Goal: Obtain resource: Download file/media

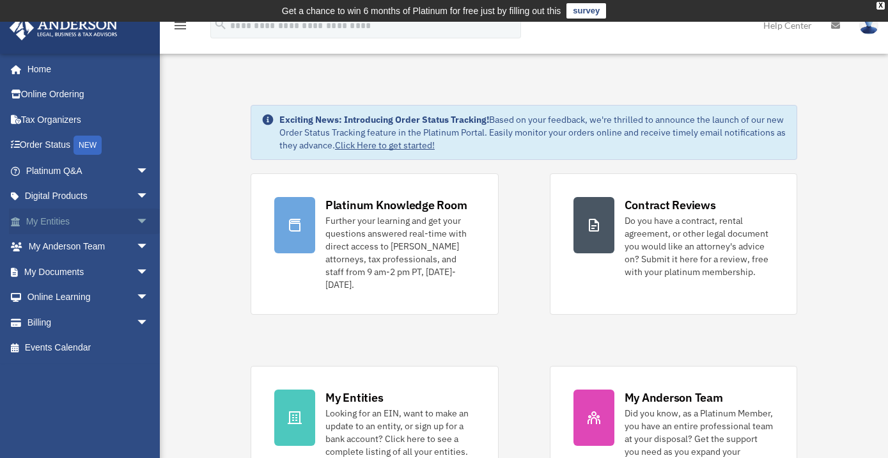
click at [136, 215] on span "arrow_drop_down" at bounding box center [149, 221] width 26 height 26
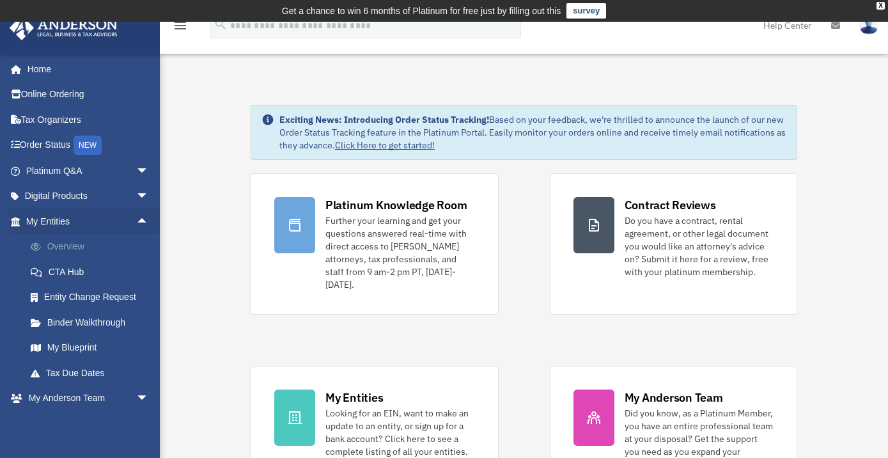
click at [84, 245] on link "Overview" at bounding box center [93, 247] width 150 height 26
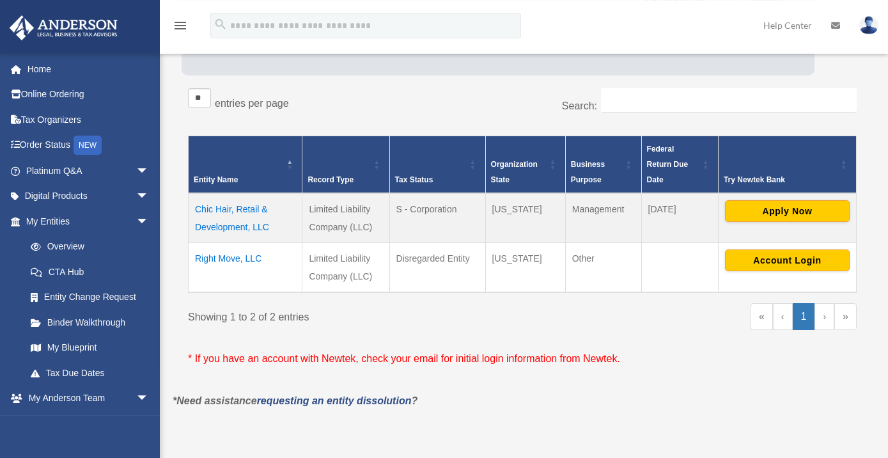
scroll to position [207, 0]
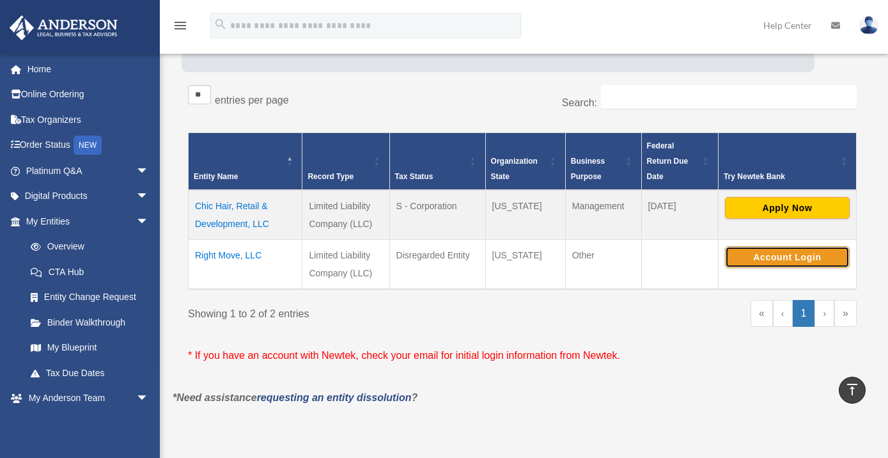
click at [781, 261] on button "Account Login" at bounding box center [787, 257] width 125 height 22
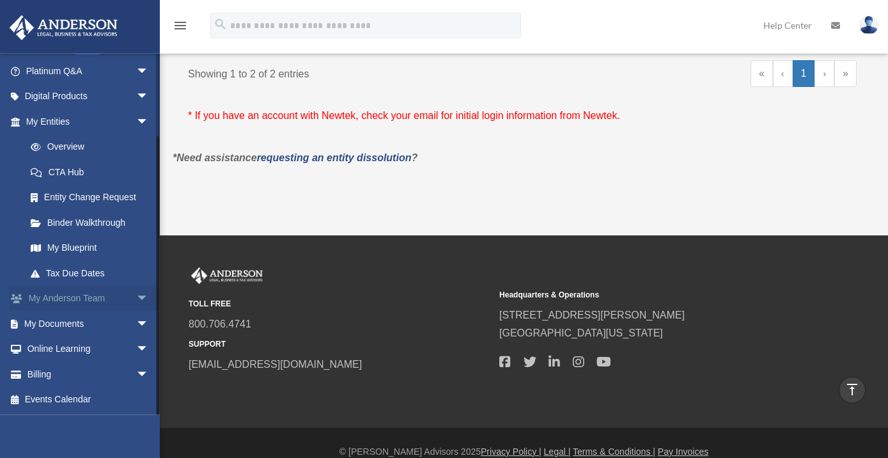
scroll to position [462, 0]
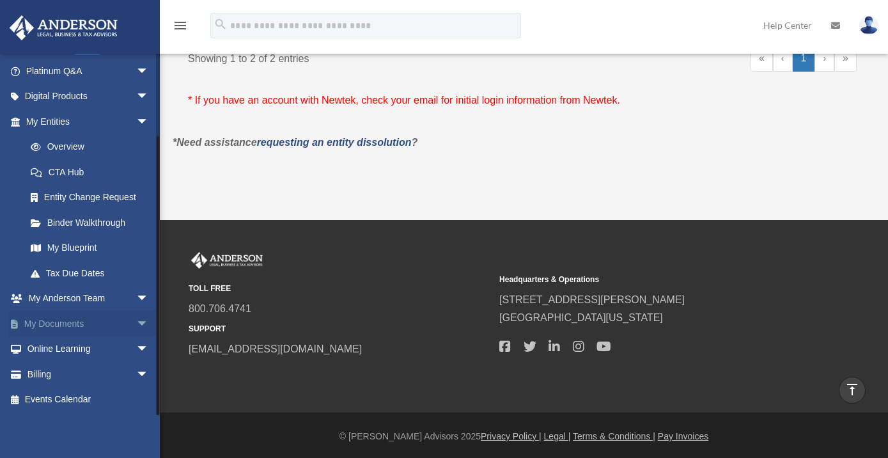
click at [136, 321] on span "arrow_drop_down" at bounding box center [149, 324] width 26 height 26
click at [57, 351] on link "Box" at bounding box center [93, 349] width 150 height 26
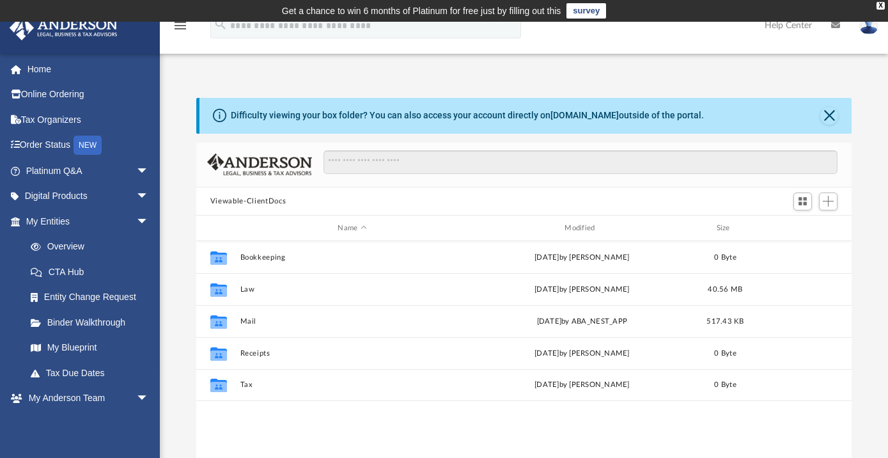
scroll to position [282, 647]
click at [72, 249] on link "Overview" at bounding box center [93, 247] width 150 height 26
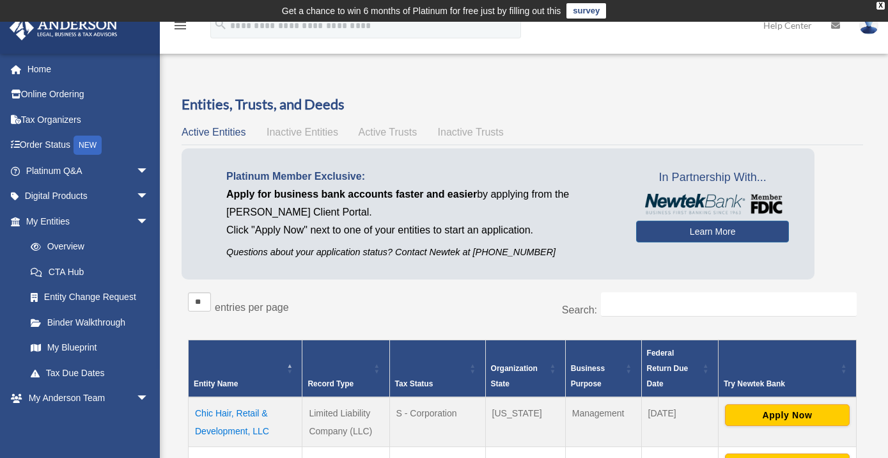
scroll to position [207, 0]
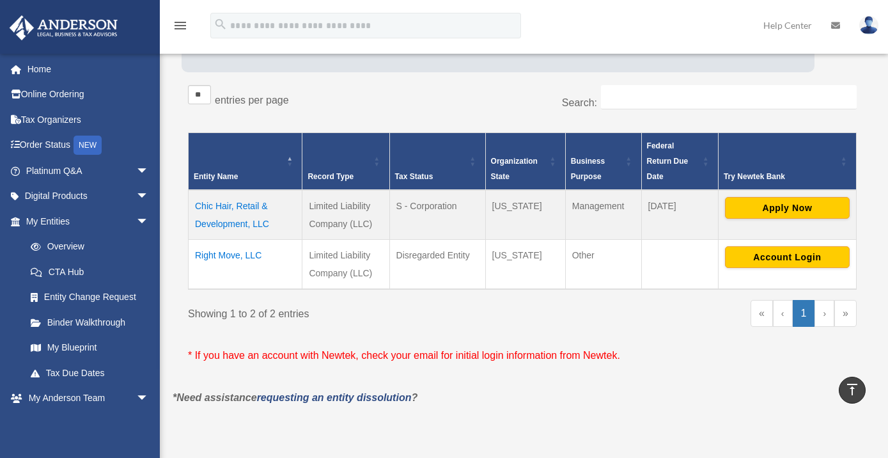
click at [228, 256] on td "Right Move, LLC" at bounding box center [246, 264] width 114 height 50
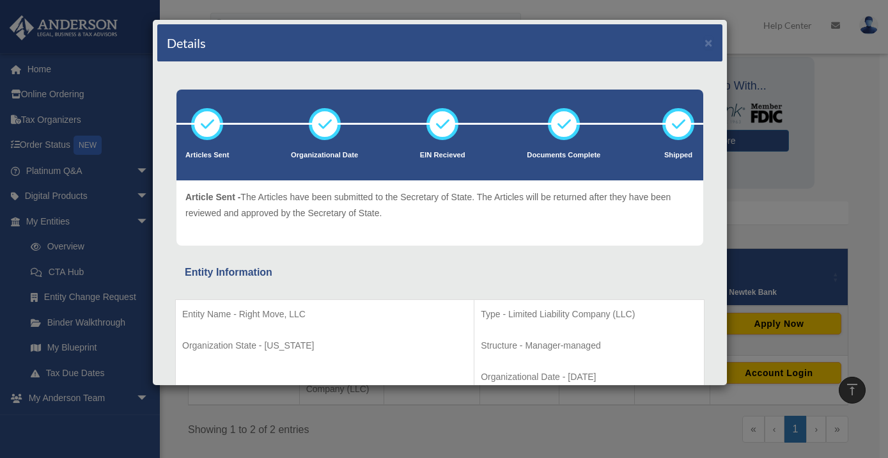
scroll to position [69, 0]
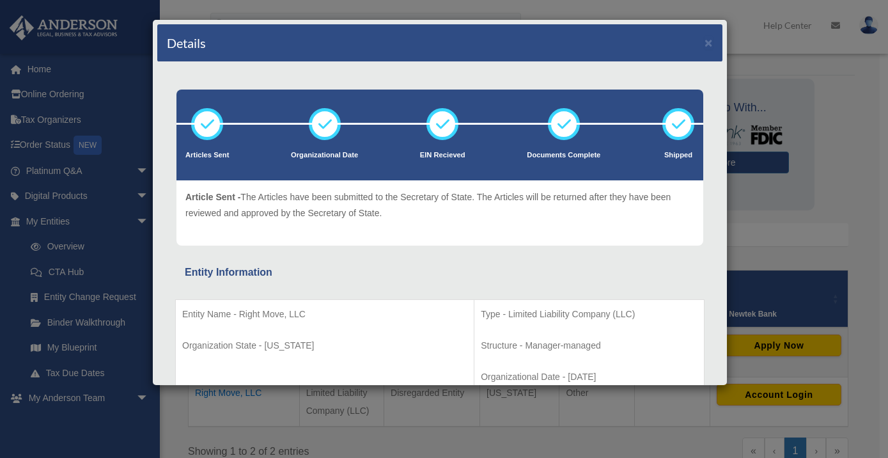
click at [821, 228] on div "Details × Articles Sent Organizational Date" at bounding box center [444, 229] width 888 height 458
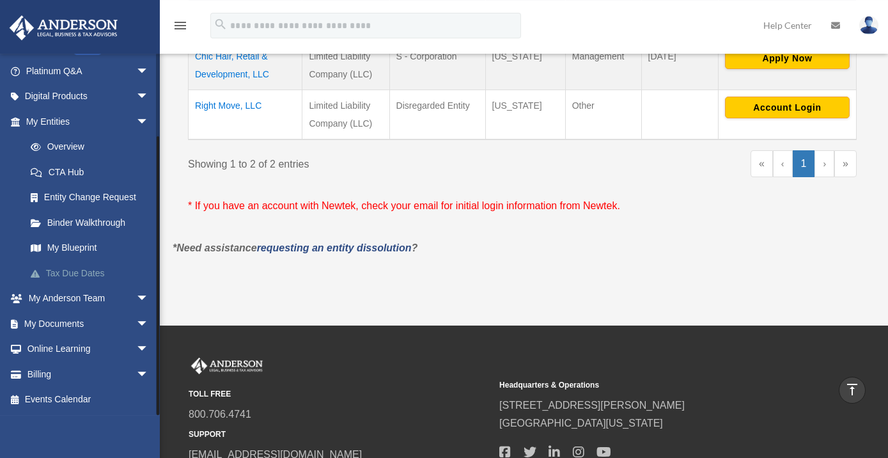
scroll to position [462, 0]
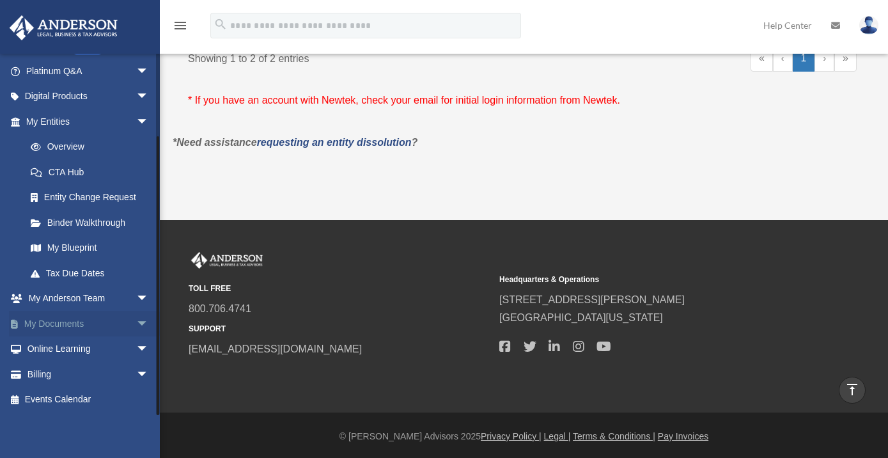
click at [136, 325] on span "arrow_drop_down" at bounding box center [149, 324] width 26 height 26
click at [47, 348] on link "Box" at bounding box center [93, 349] width 150 height 26
click at [53, 348] on link "Box" at bounding box center [93, 349] width 150 height 26
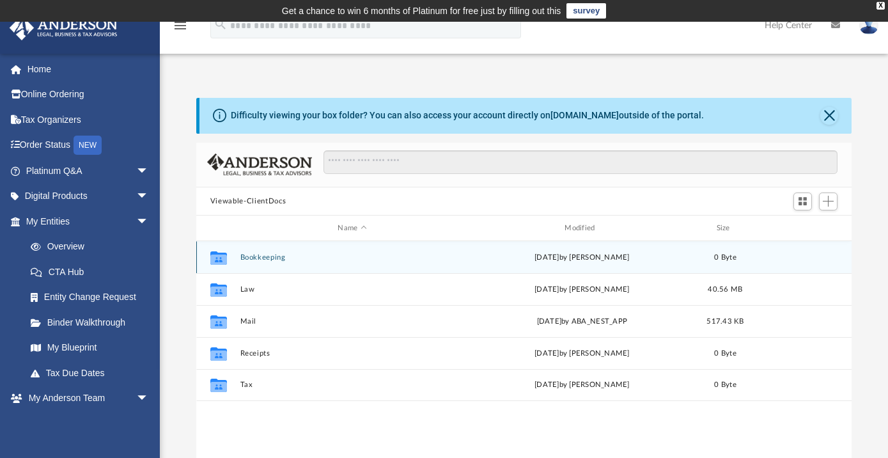
scroll to position [69, 0]
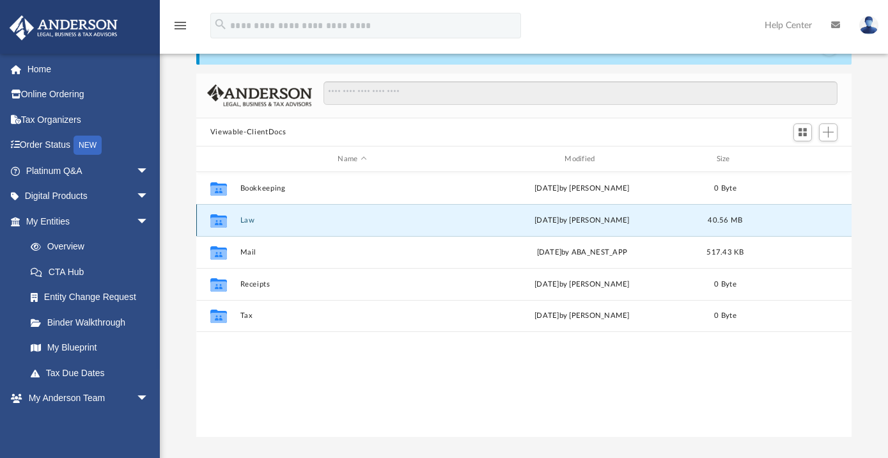
click at [247, 221] on button "Law" at bounding box center [352, 220] width 224 height 8
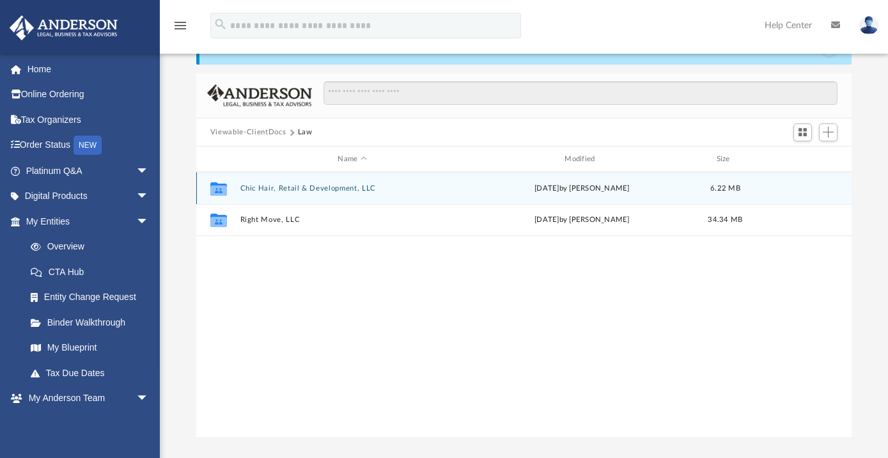
click at [325, 185] on button "Chic Hair, Retail & Development, LLC" at bounding box center [352, 188] width 224 height 8
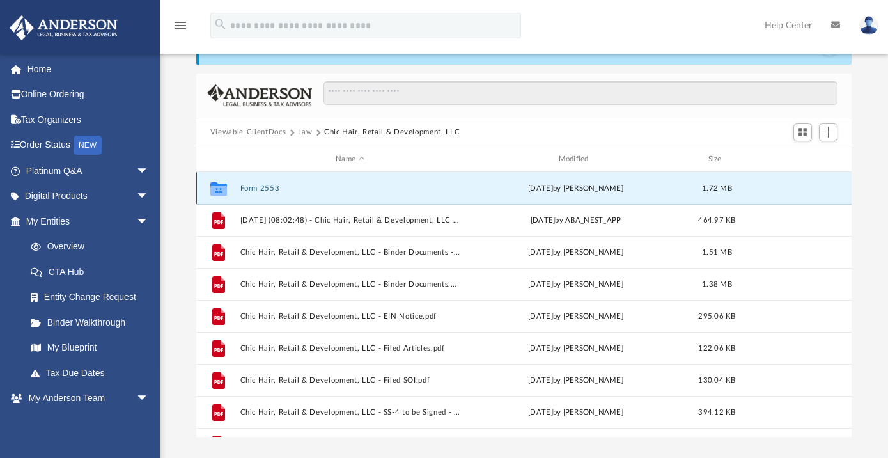
click at [272, 189] on button "Form 2553" at bounding box center [350, 188] width 220 height 8
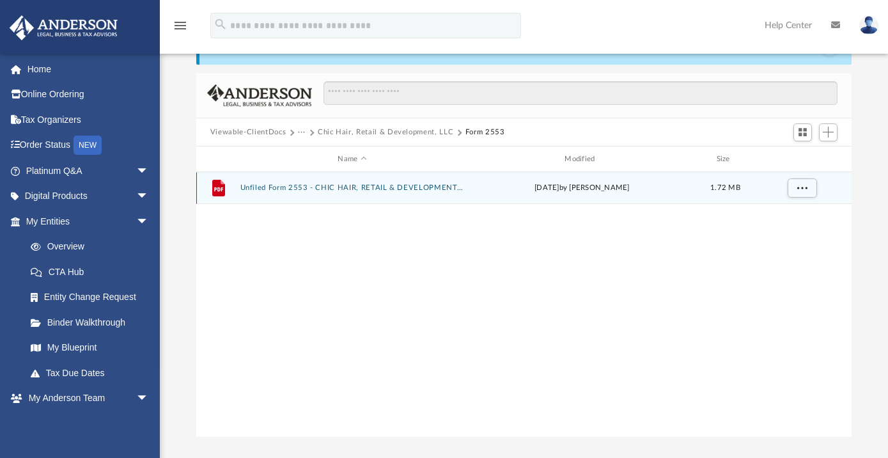
click at [300, 188] on button "Unfiled Form 2553 - CHIC HAIR, RETAIL & DEVELOPMENT, LLC .pdf" at bounding box center [352, 187] width 224 height 8
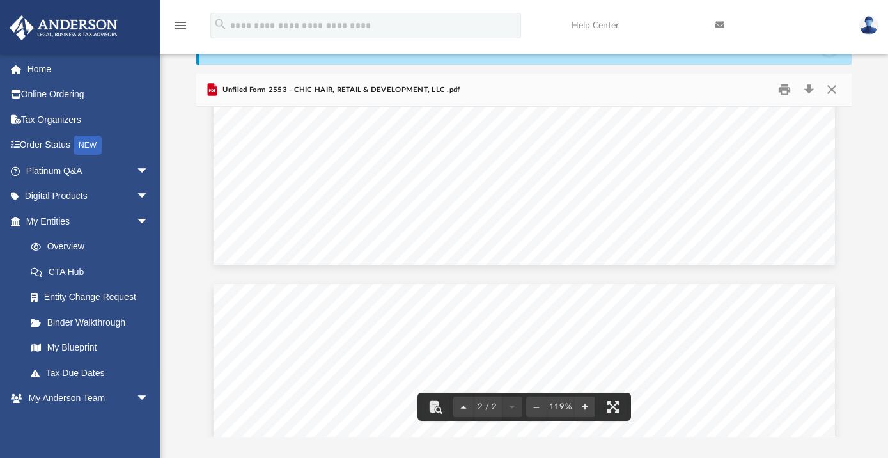
scroll to position [583, 0]
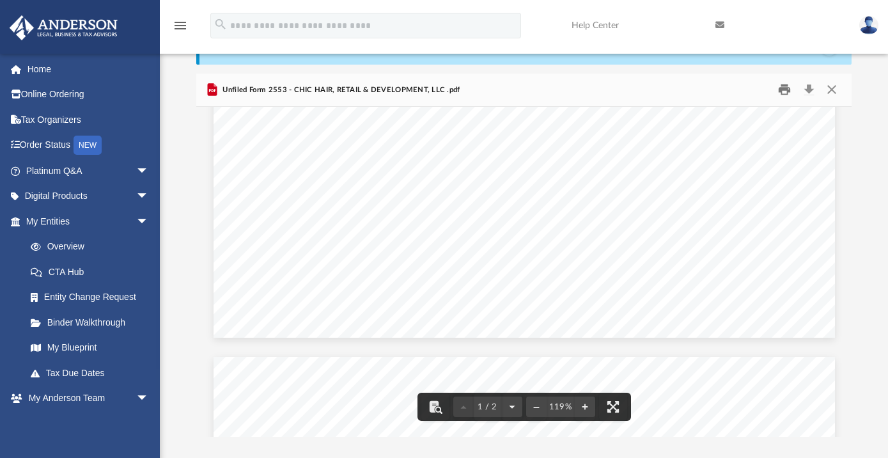
click at [785, 95] on button "Print" at bounding box center [785, 90] width 26 height 20
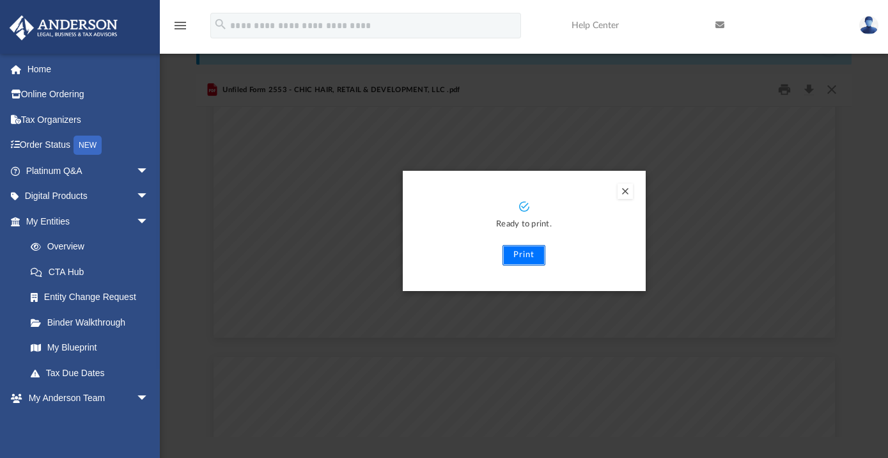
click at [519, 254] on button "Print" at bounding box center [523, 255] width 43 height 20
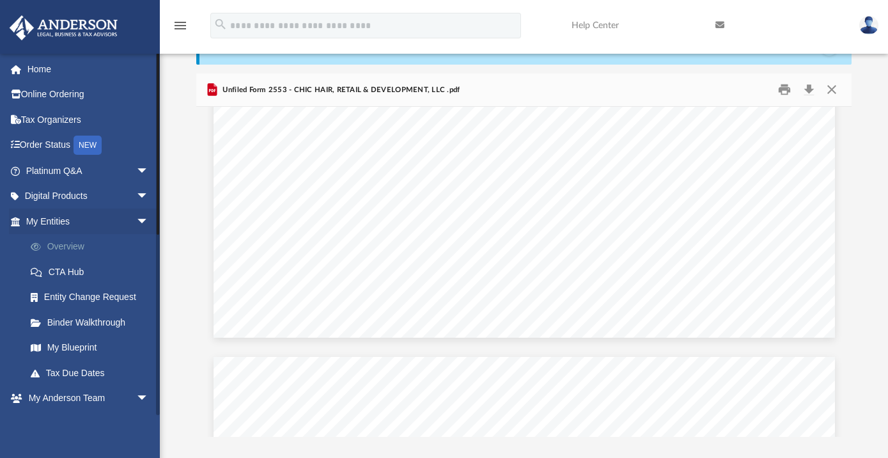
click at [73, 248] on link "Overview" at bounding box center [93, 247] width 150 height 26
